Goal: Task Accomplishment & Management: Manage account settings

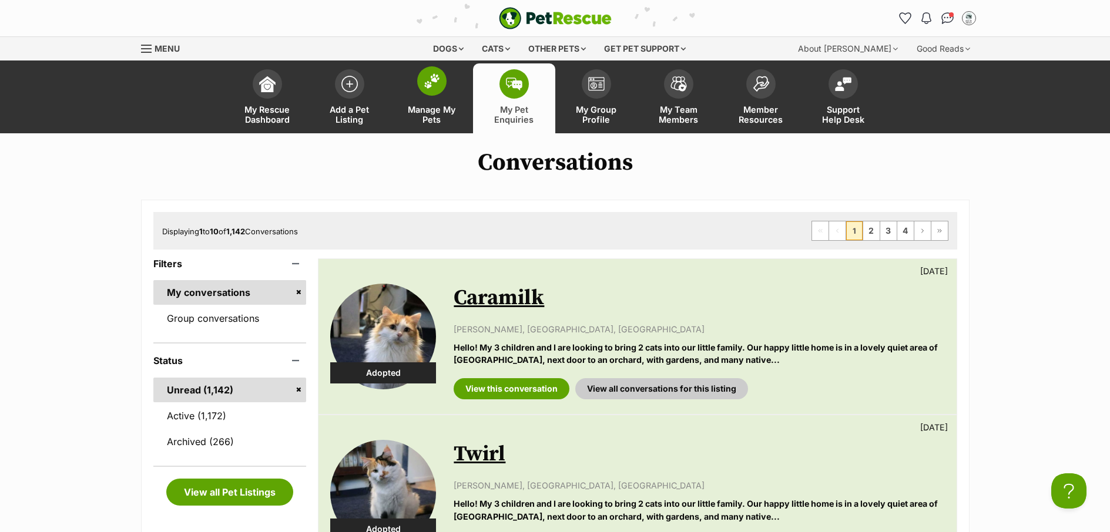
click at [441, 109] on span "Manage My Pets" at bounding box center [431, 115] width 53 height 20
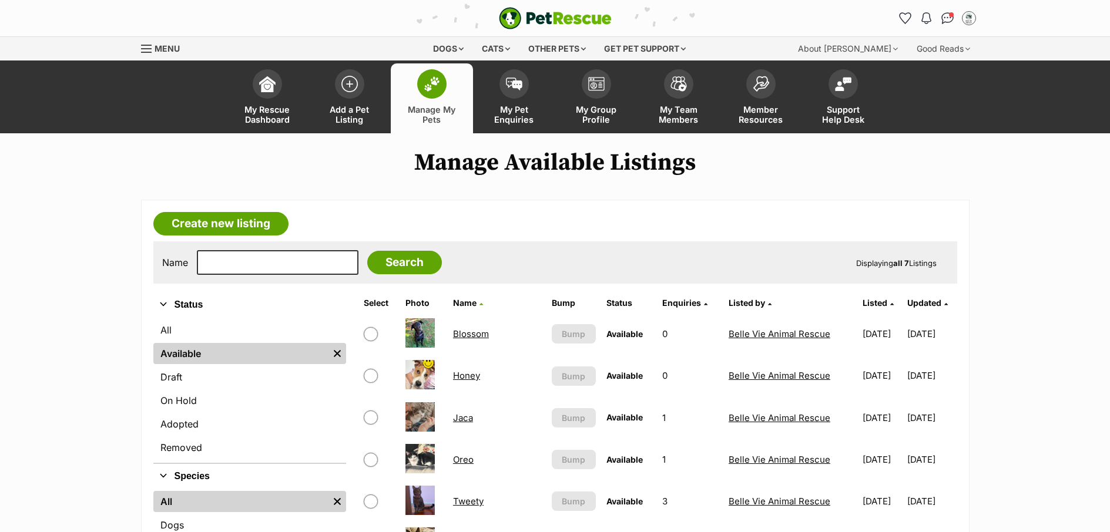
scroll to position [219, 0]
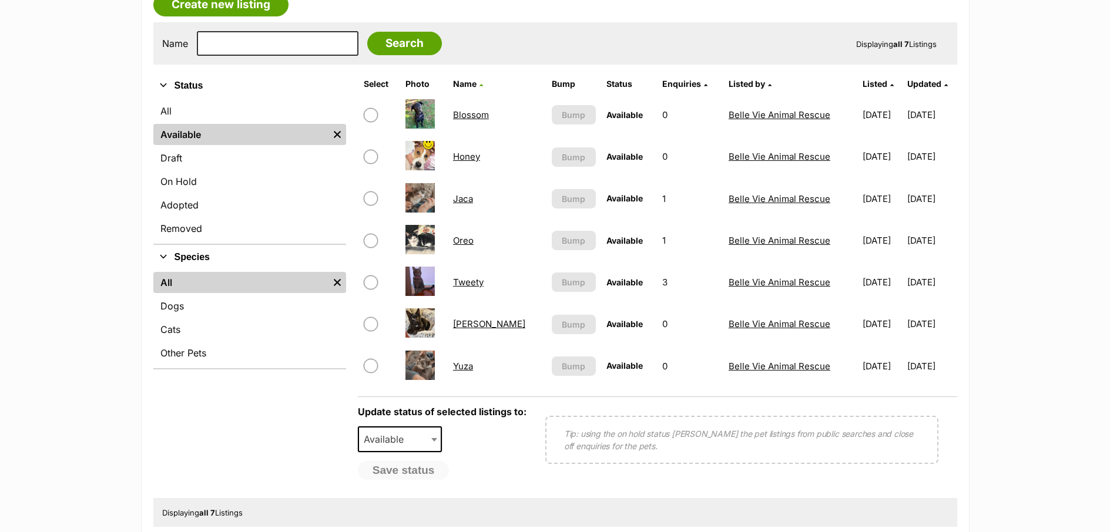
click at [467, 321] on link "Winton" at bounding box center [489, 323] width 72 height 11
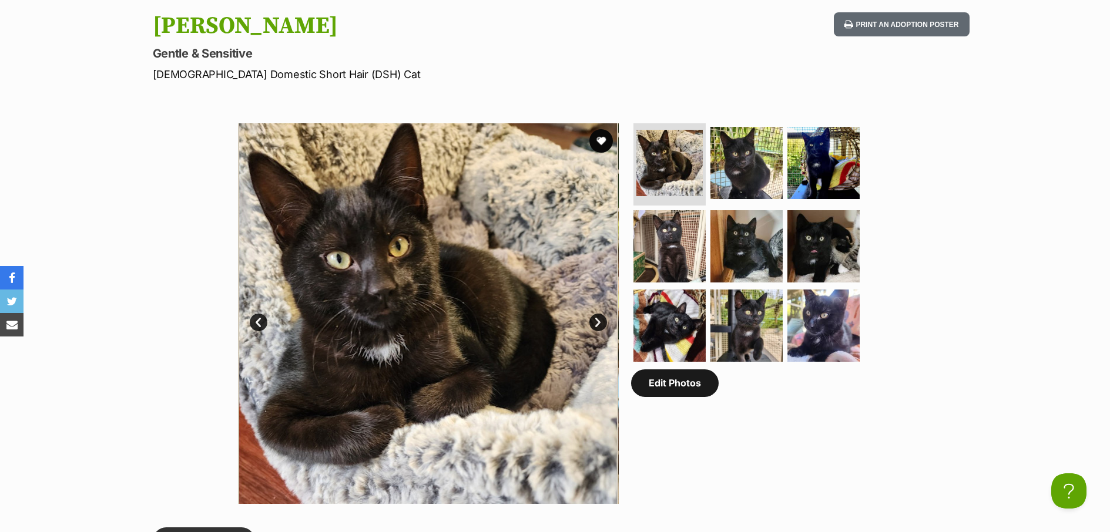
click at [687, 395] on link "Edit Photos" at bounding box center [675, 382] width 88 height 27
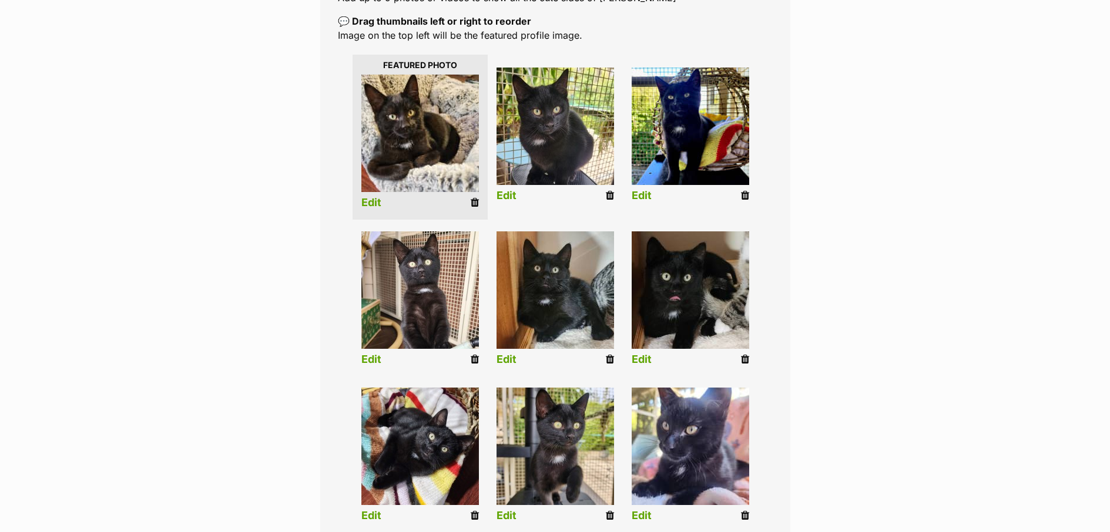
scroll to position [253, 0]
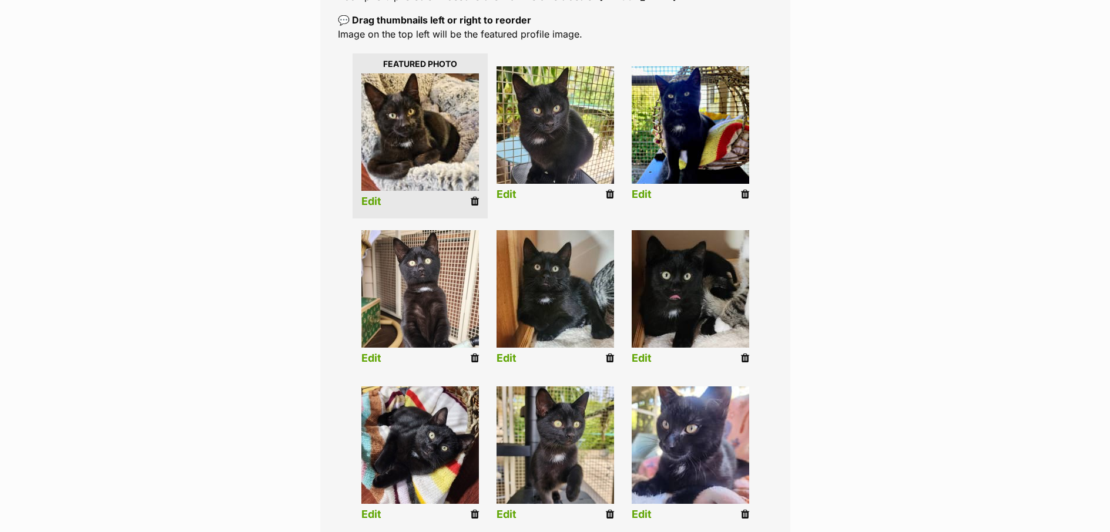
click at [473, 357] on icon at bounding box center [474, 358] width 8 height 11
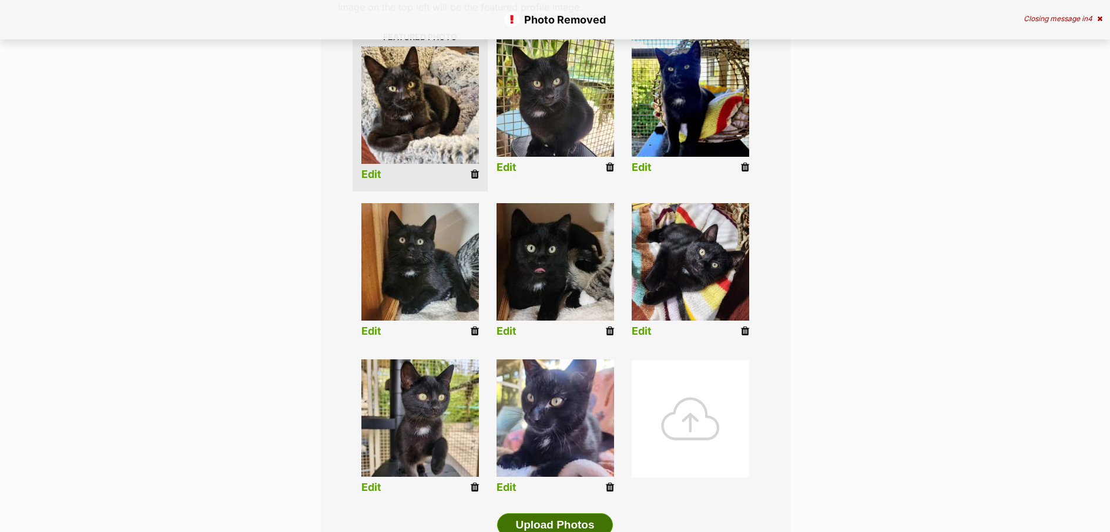
scroll to position [356, 0]
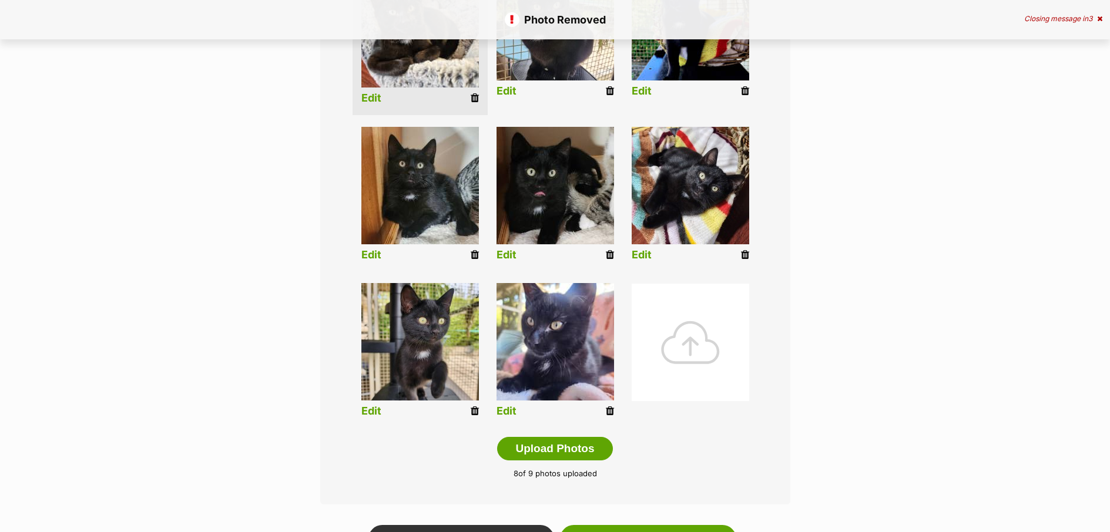
click at [471, 407] on icon at bounding box center [474, 411] width 8 height 11
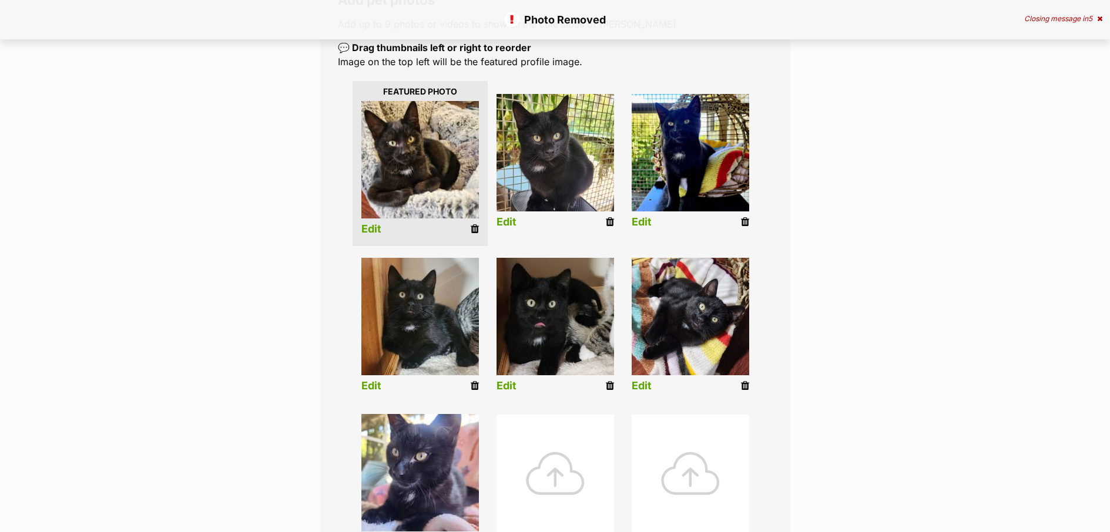
scroll to position [228, 0]
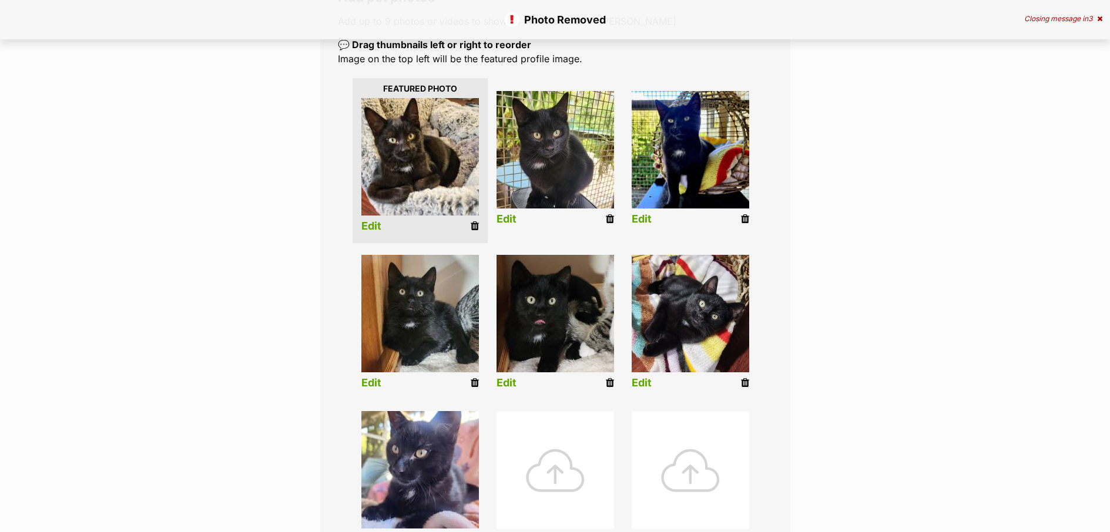
click at [608, 381] on icon at bounding box center [610, 383] width 8 height 11
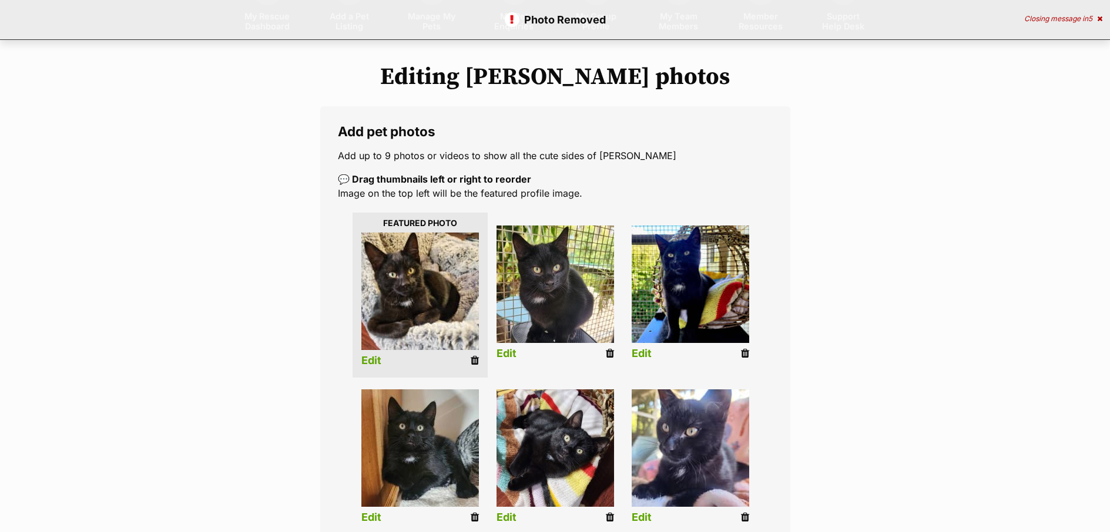
scroll to position [103, 0]
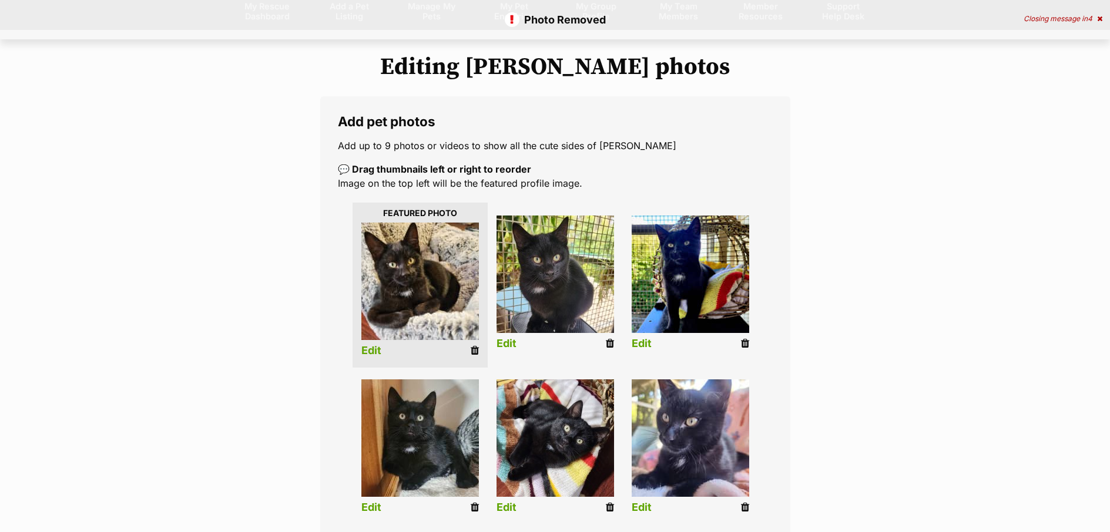
click at [743, 347] on icon at bounding box center [745, 343] width 8 height 11
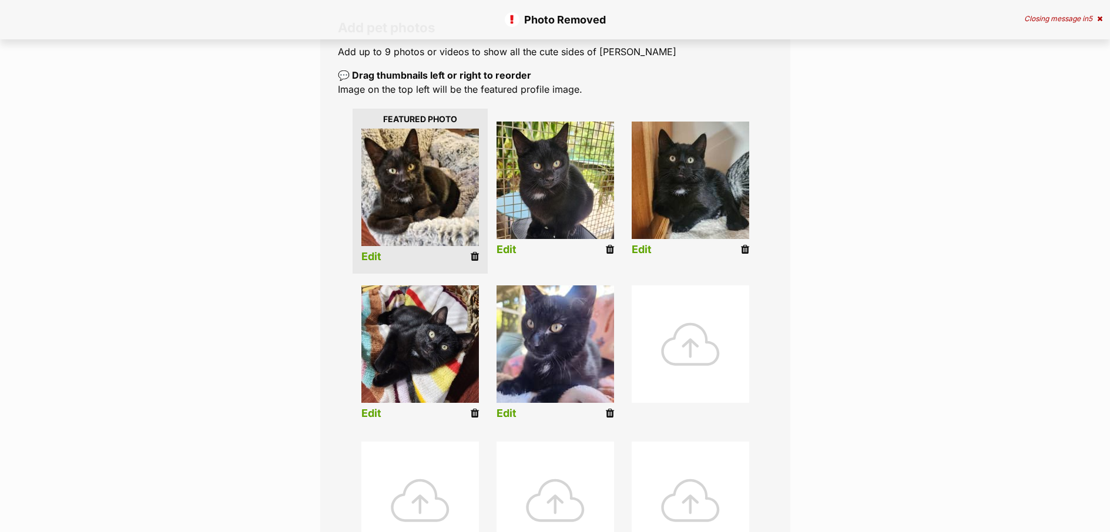
scroll to position [200, 0]
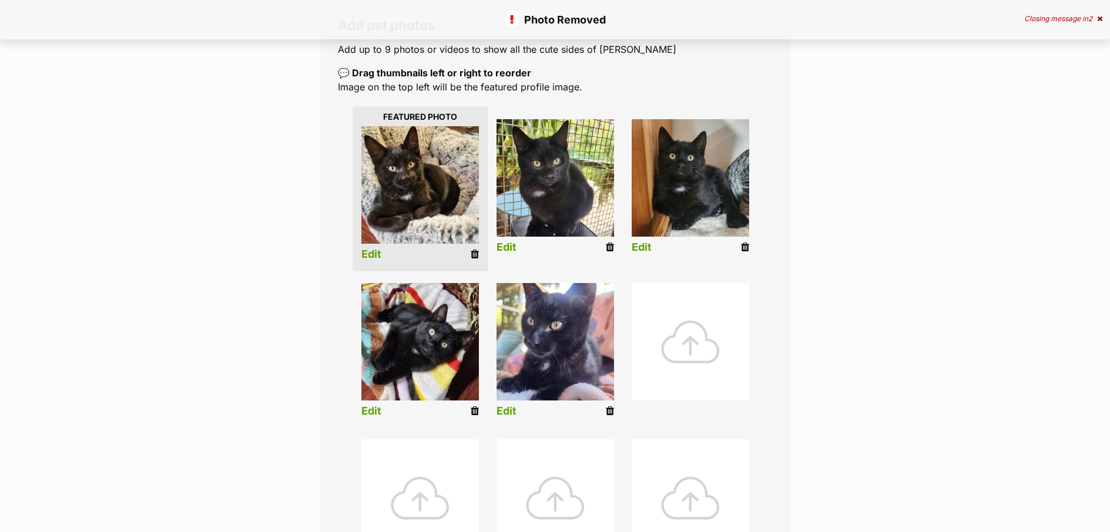
click at [611, 415] on icon at bounding box center [610, 411] width 8 height 11
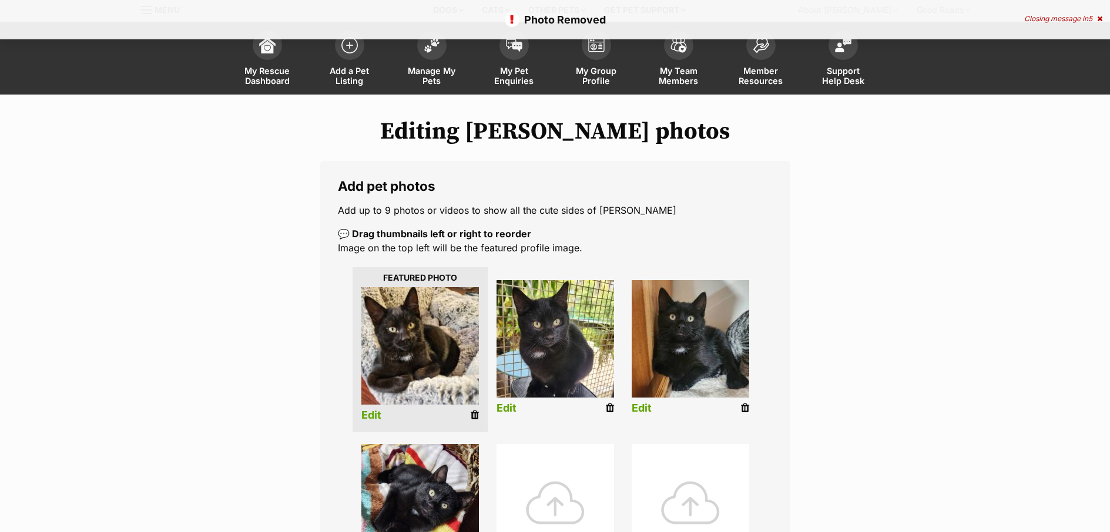
scroll to position [243, 0]
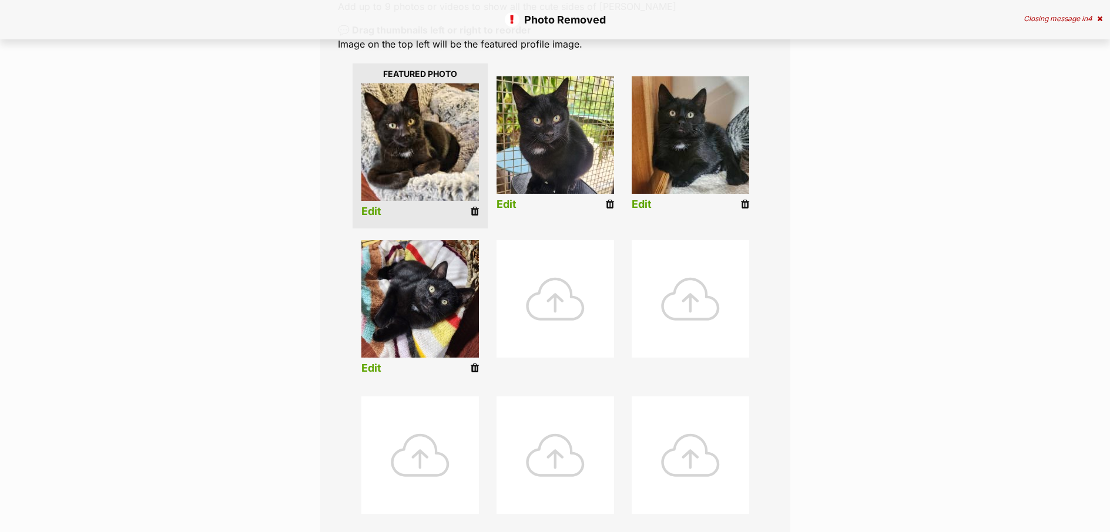
click at [471, 372] on icon at bounding box center [474, 368] width 8 height 11
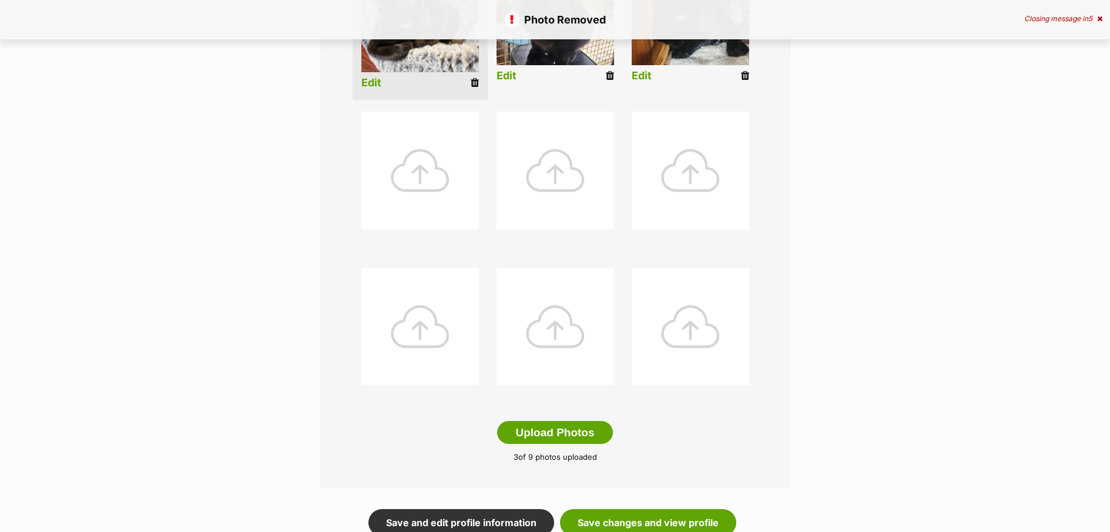
scroll to position [379, 0]
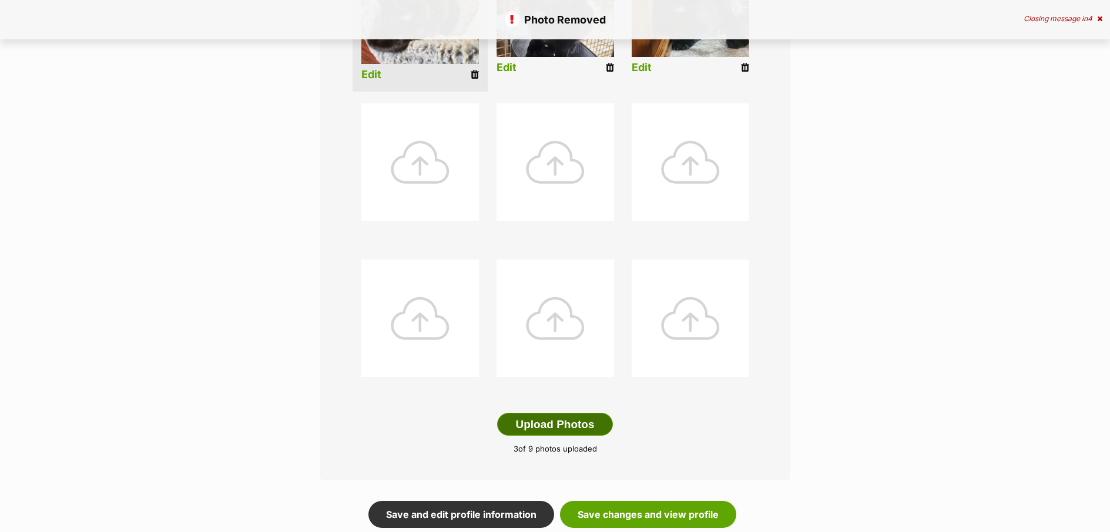
click at [556, 432] on button "Upload Photos" at bounding box center [554, 424] width 115 height 23
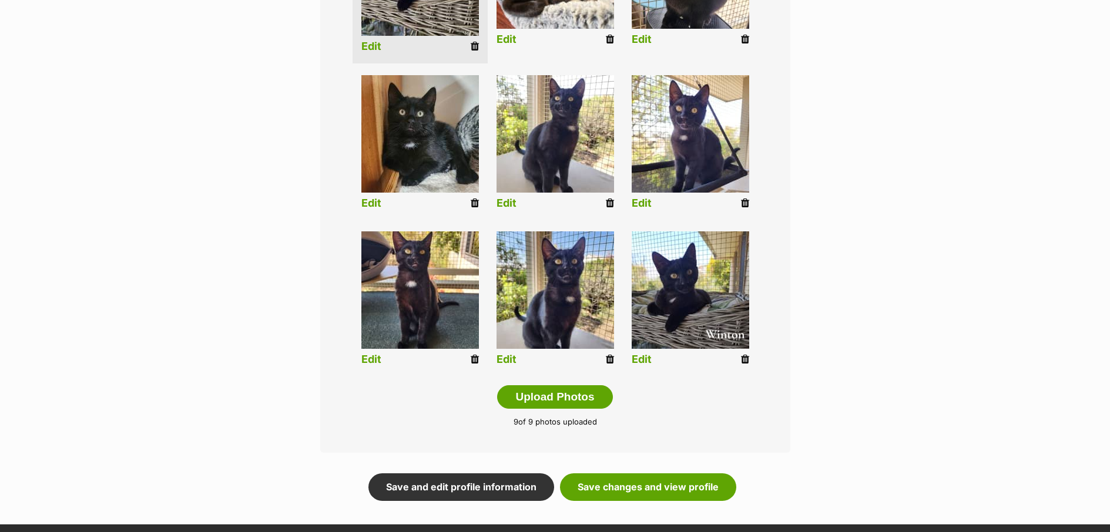
scroll to position [482, 0]
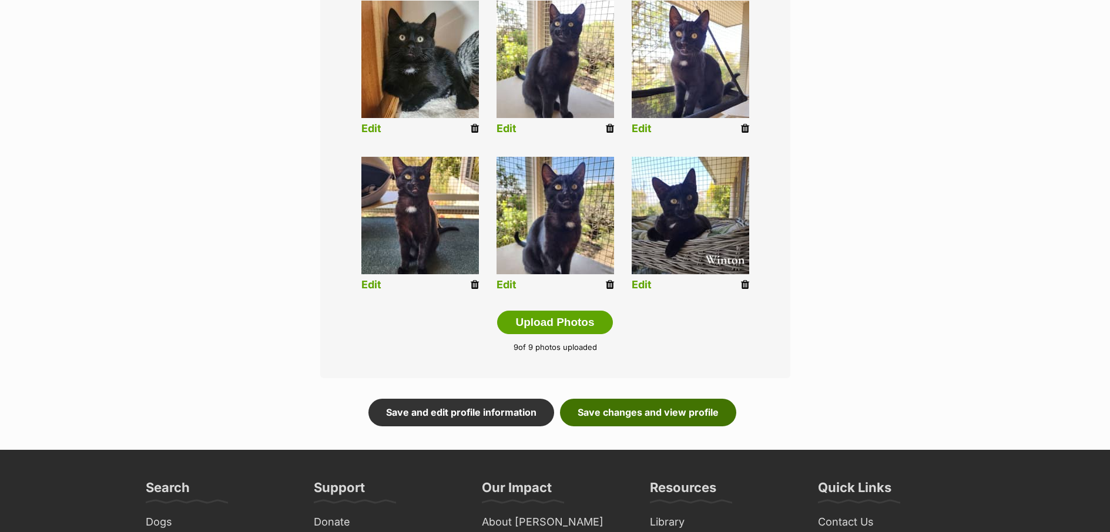
click at [680, 418] on link "Save changes and view profile" at bounding box center [648, 412] width 176 height 27
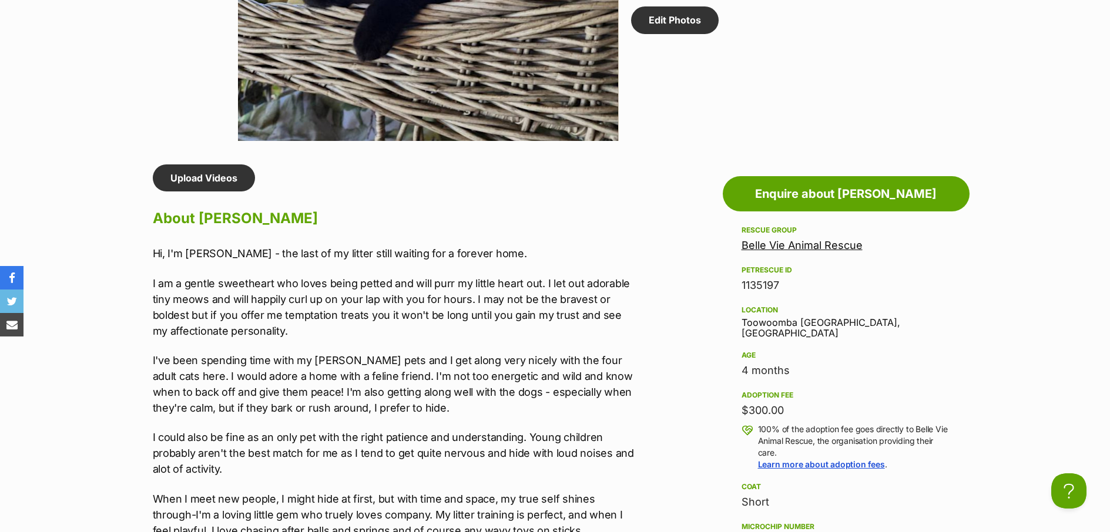
scroll to position [993, 0]
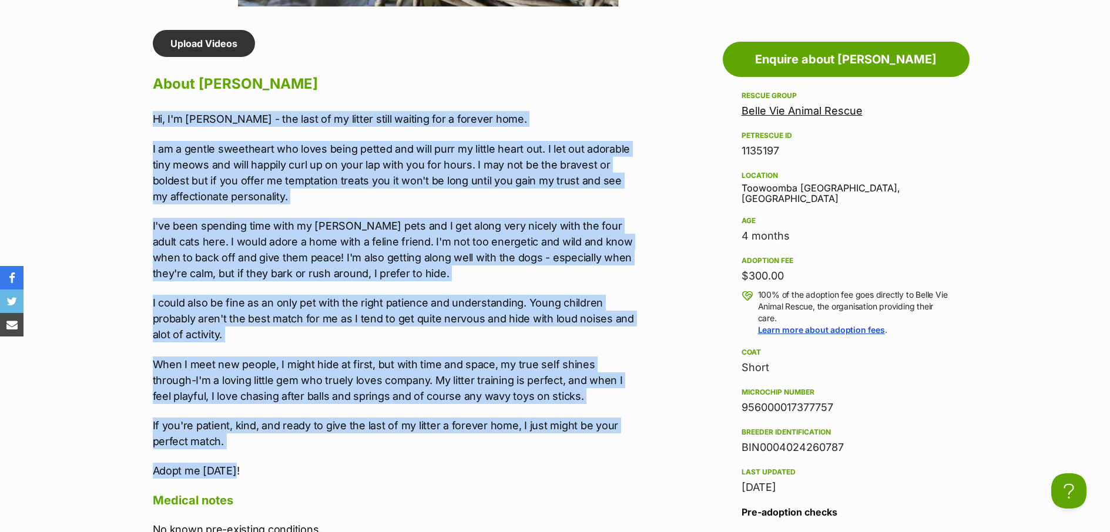
drag, startPoint x: 213, startPoint y: 389, endPoint x: 149, endPoint y: 119, distance: 277.5
click at [149, 119] on div "Upload Videos About [GEOGRAPHIC_DATA] Hi, I'm [PERSON_NAME] - the last of my li…" at bounding box center [389, 478] width 497 height 896
copy div "Hi, I'm [PERSON_NAME] - the last of my litter still waiting for a forever home.…"
click at [614, 100] on div "Upload Videos About [GEOGRAPHIC_DATA] Hi, I'm [PERSON_NAME] - the last of my li…" at bounding box center [395, 478] width 485 height 896
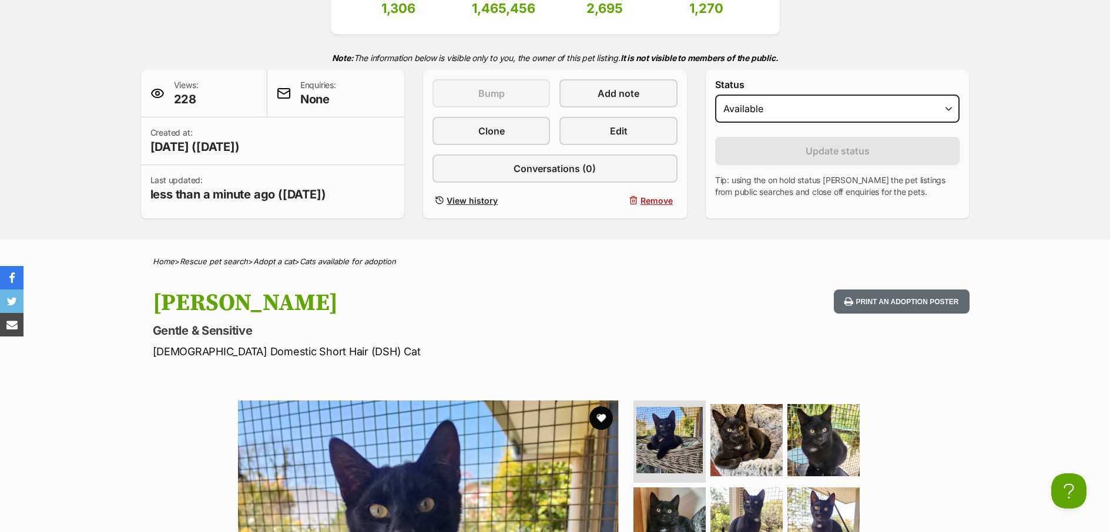
scroll to position [18, 0]
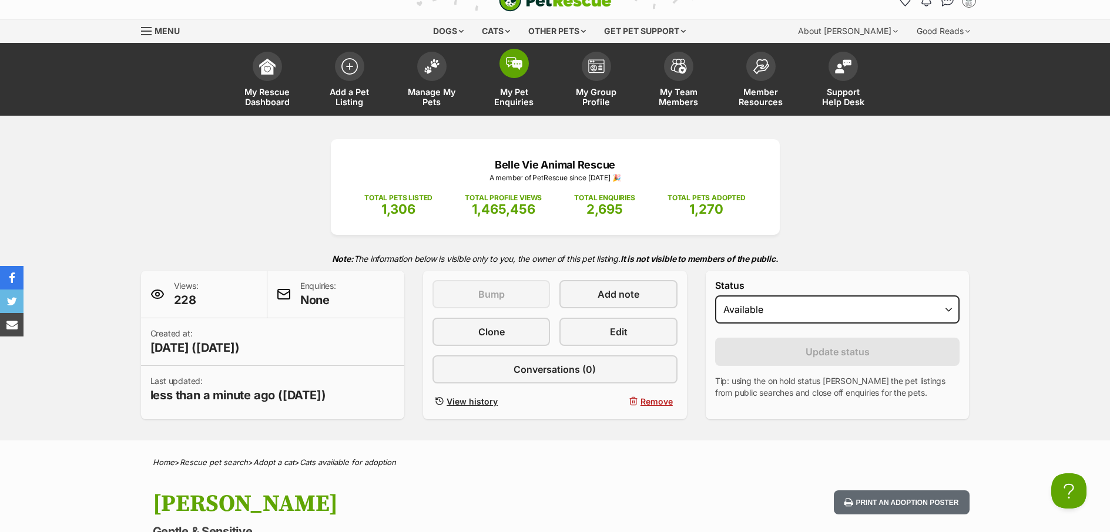
click at [518, 99] on span "My Pet Enquiries" at bounding box center [514, 97] width 53 height 20
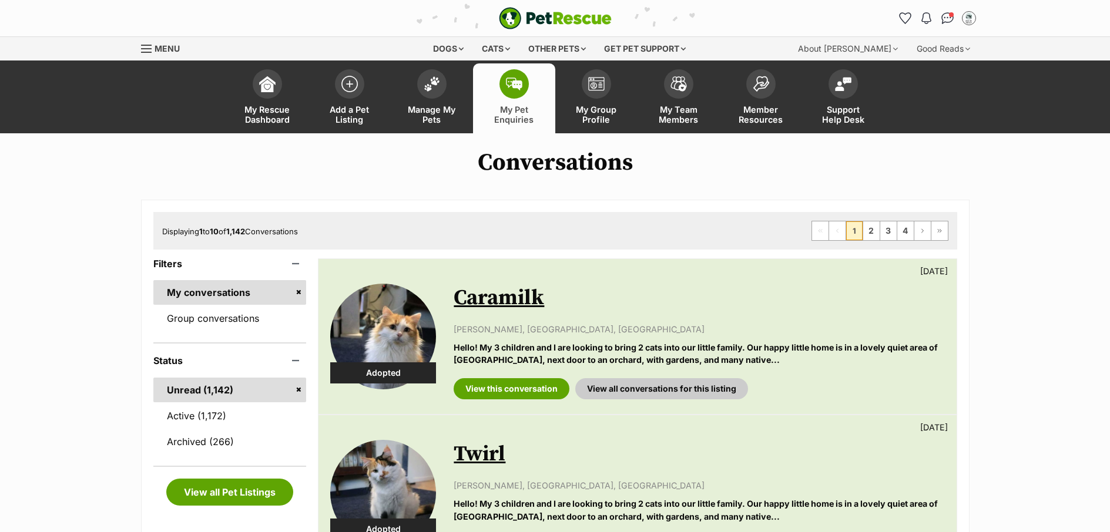
click at [444, 117] on span "Manage My Pets" at bounding box center [431, 115] width 53 height 20
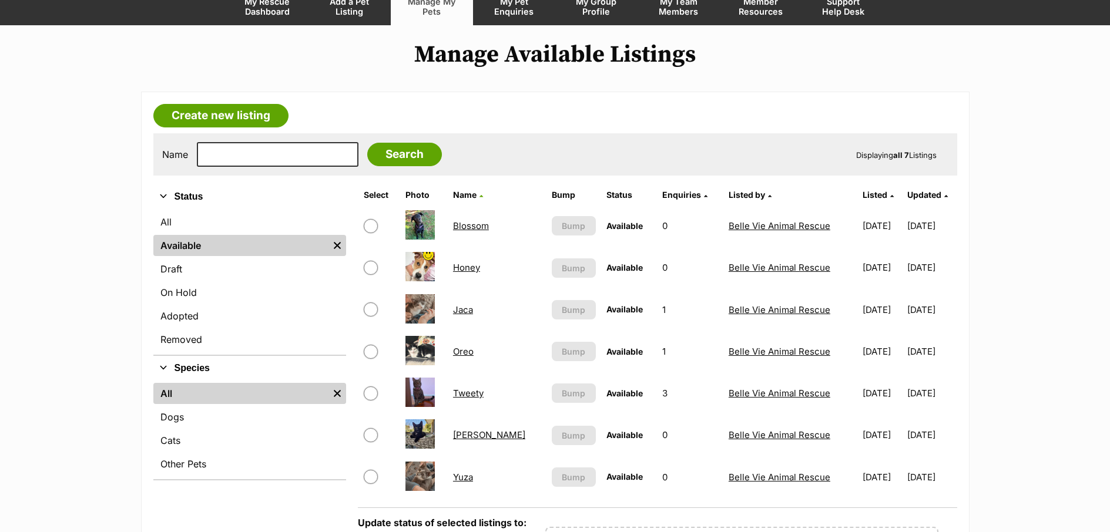
click at [474, 224] on link "Blossom" at bounding box center [471, 225] width 36 height 11
